Goal: Task Accomplishment & Management: Complete application form

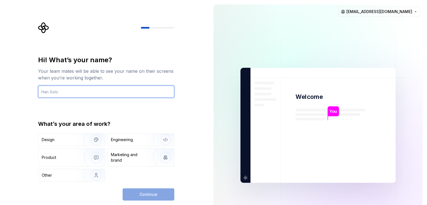
click at [85, 93] on input "text" at bounding box center [106, 92] width 136 height 12
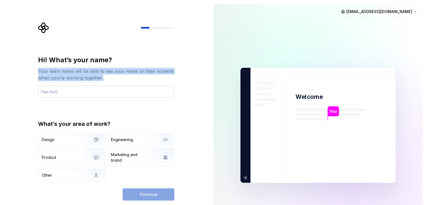
drag, startPoint x: 34, startPoint y: 70, endPoint x: 133, endPoint y: 86, distance: 100.2
click at [133, 86] on div "Hi! What’s your name? Your team mates will be able to see your name on their sc…" at bounding box center [104, 125] width 209 height 251
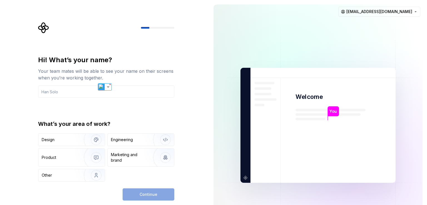
click at [180, 123] on div "Hi! What’s your name? Your team mates will be able to see your name on their sc…" at bounding box center [108, 111] width 146 height 178
click at [96, 88] on input "text" at bounding box center [106, 92] width 136 height 12
click at [74, 140] on div "Design" at bounding box center [59, 140] width 35 height 6
